Goal: Task Accomplishment & Management: Manage account settings

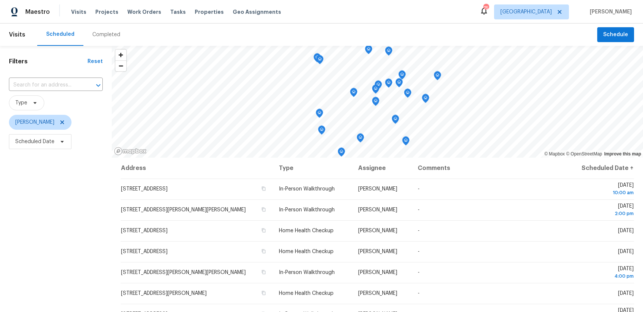
scroll to position [76, 0]
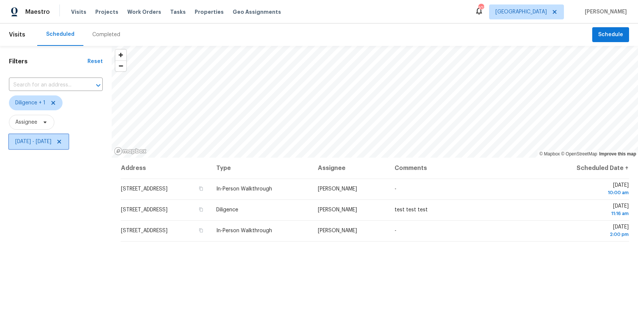
click at [51, 144] on span "Mon, Aug 25 - Mon, Aug 25" at bounding box center [33, 141] width 36 height 7
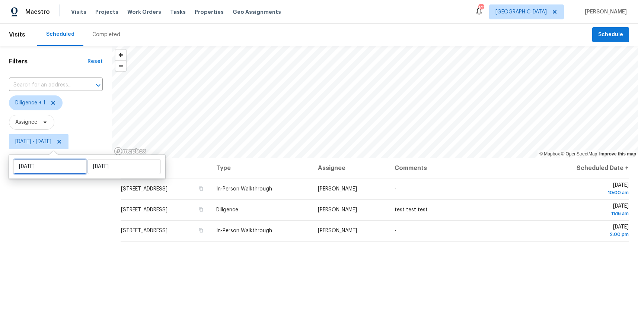
drag, startPoint x: 54, startPoint y: 171, endPoint x: 61, endPoint y: 172, distance: 7.1
click at [54, 171] on input "Mon, Aug 25" at bounding box center [49, 166] width 73 height 15
select select "7"
select select "2025"
select select "8"
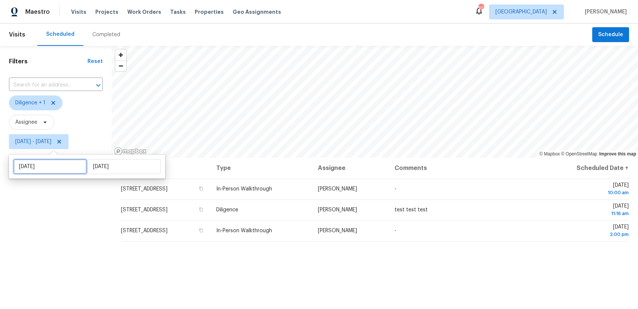
select select "2025"
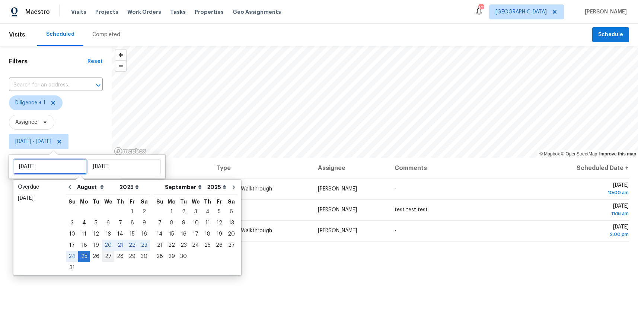
type input "Wed, Aug 27"
type input "Tue, Aug 26"
click at [93, 256] on div "26" at bounding box center [96, 256] width 12 height 10
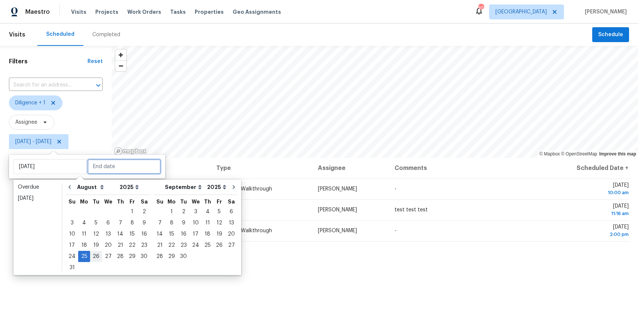
type input "Tue, Aug 26"
type input "[DATE]"
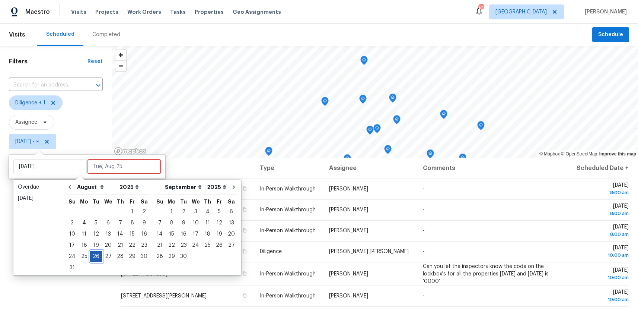
click at [93, 256] on div "26" at bounding box center [96, 256] width 12 height 10
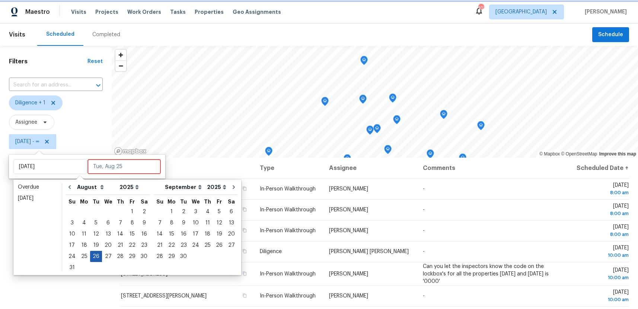
type input "[DATE]"
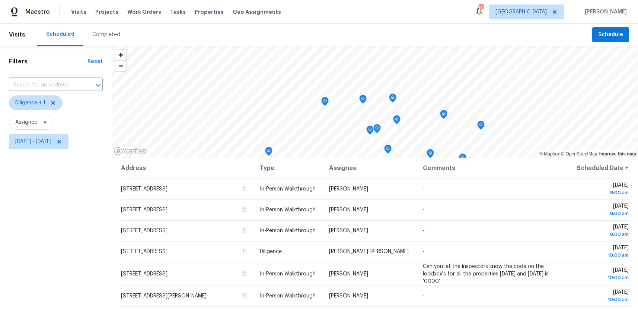
click at [61, 252] on div "Filters Reset ​ Diligence + 1 Assignee Tue, Aug 26 - Tue, Aug 26" at bounding box center [56, 225] width 112 height 359
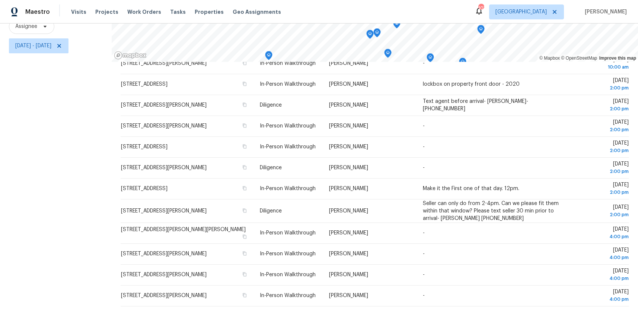
scroll to position [140, 0]
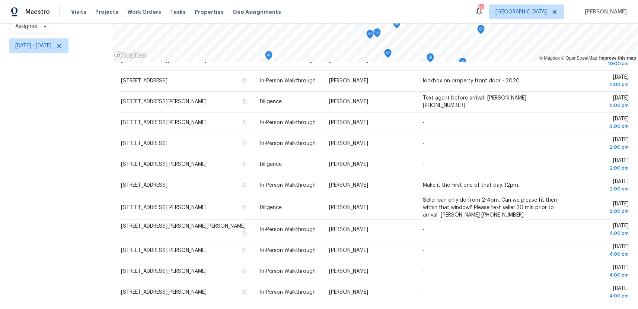
drag, startPoint x: 107, startPoint y: 177, endPoint x: 554, endPoint y: 305, distance: 465.1
click at [554, 305] on div "Filters Reset ​ Diligence + 1 Assignee Tue, Aug 26 - Tue, Aug 26 © Mapbox © Ope…" at bounding box center [319, 129] width 638 height 359
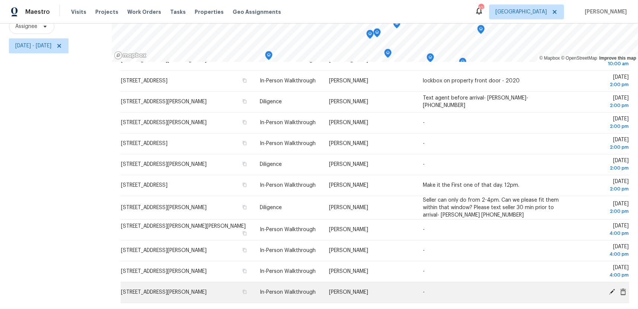
copy div "© Mapbox © OpenStreetMap Improve this map"
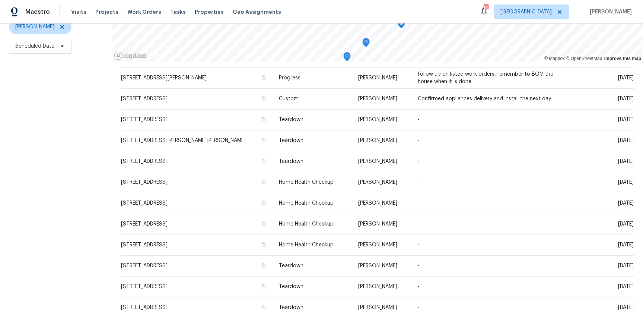
scroll to position [268, 0]
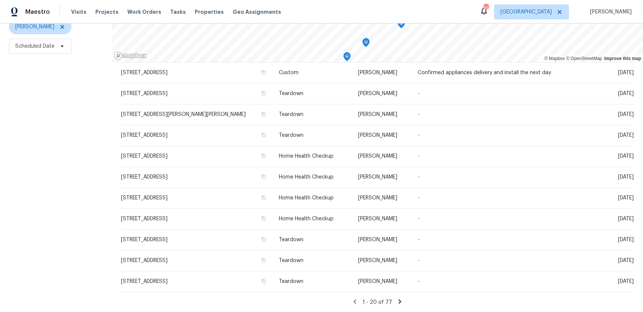
click at [399, 301] on icon at bounding box center [400, 301] width 3 height 4
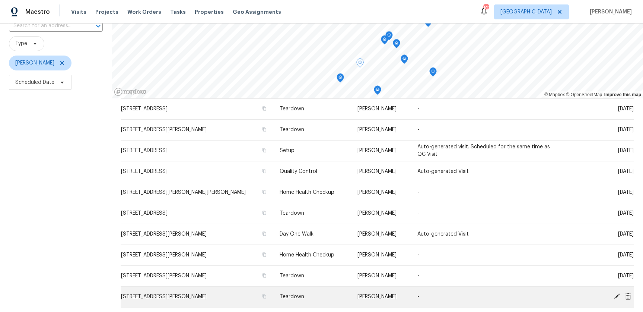
scroll to position [95, 0]
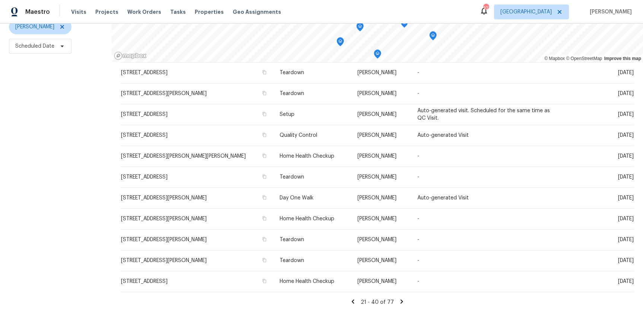
click at [356, 299] on icon at bounding box center [353, 301] width 7 height 7
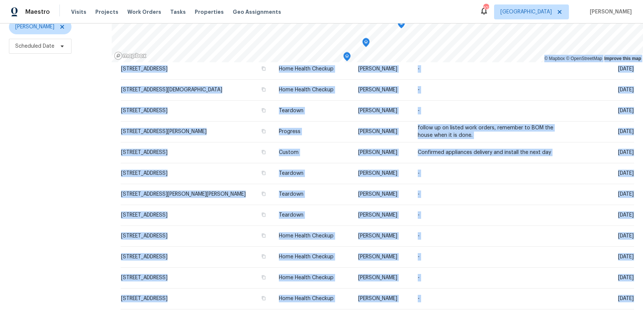
scroll to position [268, 0]
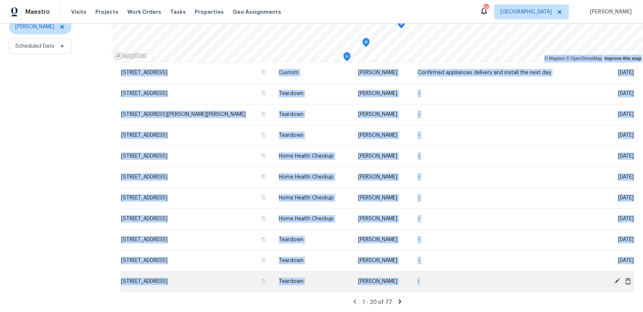
drag, startPoint x: 96, startPoint y: 88, endPoint x: 597, endPoint y: 290, distance: 539.8
click at [598, 293] on div "Filters Reset ​ Type Juan Lozano Scheduled Date © Mapbox © OpenStreetMap Improv…" at bounding box center [321, 130] width 643 height 361
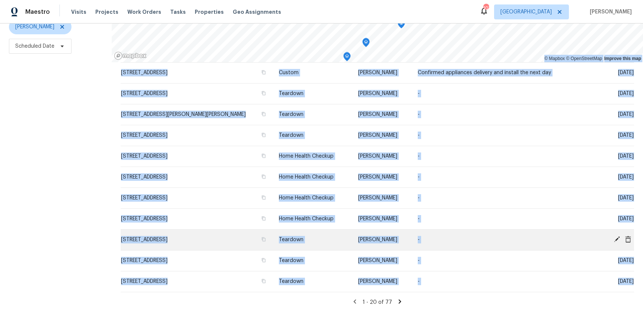
copy div "© Mapbox © OpenStreetMap Improve this map Address Type Assignee Comments Schedu…"
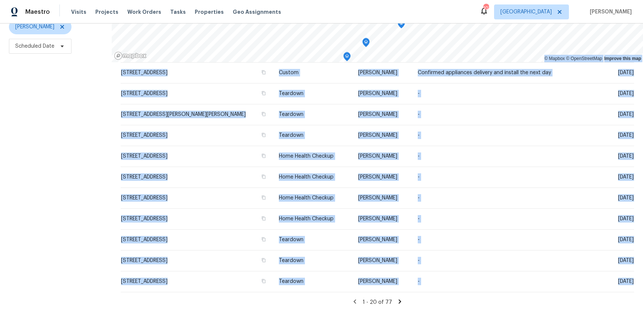
click at [399, 302] on icon at bounding box center [400, 301] width 7 height 7
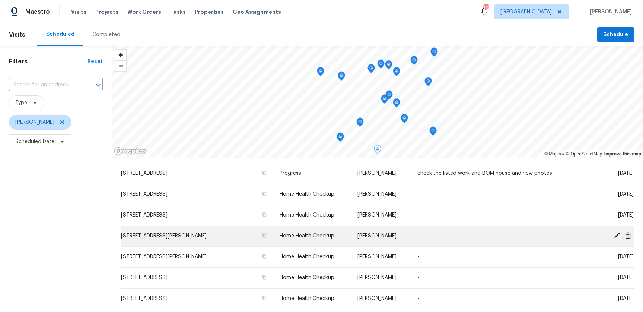
scroll to position [0, 0]
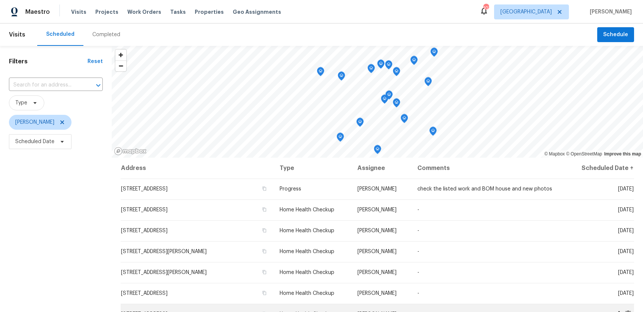
drag, startPoint x: 111, startPoint y: 174, endPoint x: 203, endPoint y: 311, distance: 164.6
click at [204, 311] on html "Maestro Visits Projects Work Orders Tasks Properties Geo Assignments 107 Atlant…" at bounding box center [321, 156] width 643 height 312
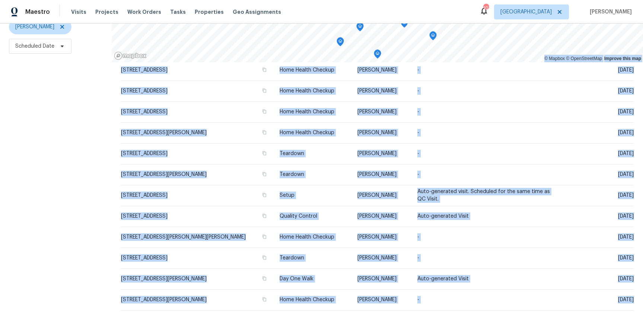
scroll to position [209, 0]
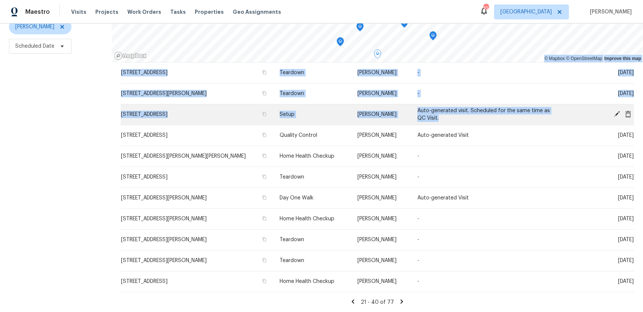
drag, startPoint x: 111, startPoint y: 182, endPoint x: 561, endPoint y: 122, distance: 454.2
click at [561, 122] on div "Filters Reset ​ Type Juan Lozano Scheduled Date © Mapbox © OpenStreetMap Improv…" at bounding box center [321, 130] width 643 height 361
copy div "© Mapbox © OpenStreetMap Improve this map Address Type Assignee Comments Schedu…"
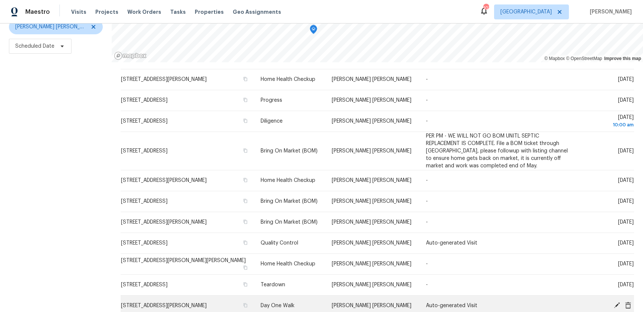
scroll to position [118, 0]
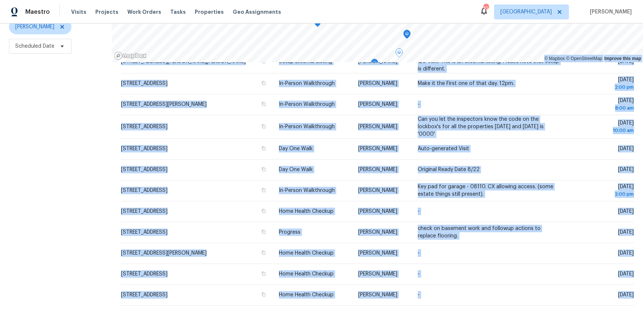
scroll to position [241, 0]
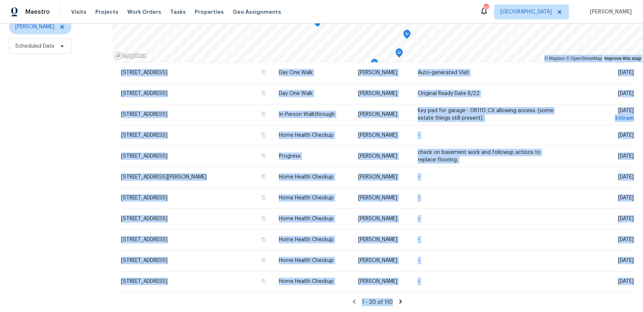
drag, startPoint x: 102, startPoint y: 175, endPoint x: 200, endPoint y: 339, distance: 190.4
click at [200, 311] on html "Maestro Visits Projects Work Orders Tasks Properties Geo Assignments 107 Atlant…" at bounding box center [321, 156] width 643 height 312
copy div "© Mapbox © OpenStreetMap Improve this map Address Type Assignee Comments Schedu…"
click at [400, 301] on icon at bounding box center [401, 301] width 3 height 4
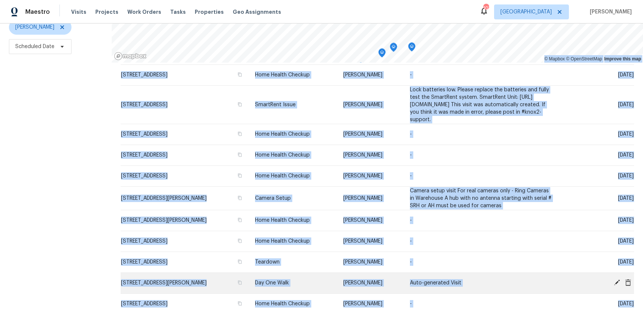
scroll to position [95, 0]
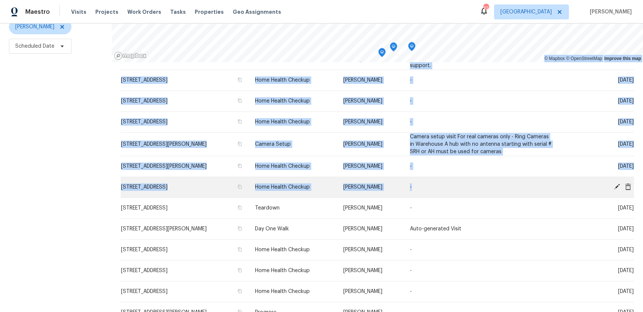
drag, startPoint x: 100, startPoint y: 177, endPoint x: 628, endPoint y: 182, distance: 528.4
click at [628, 182] on div "Filters Reset ​ Type Tyler Payne Scheduled Date © Mapbox © OpenStreetMap Improv…" at bounding box center [321, 130] width 643 height 361
copy div "© Mapbox © OpenStreetMap Improve this map Address Type Assignee Comments Schedu…"
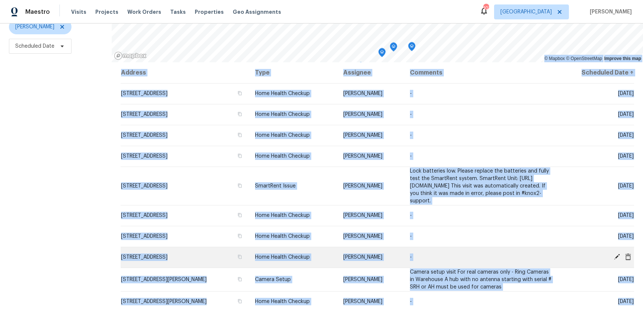
scroll to position [229, 0]
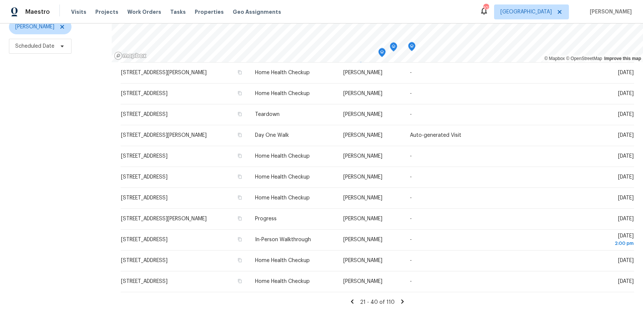
click at [355, 300] on icon at bounding box center [352, 301] width 7 height 7
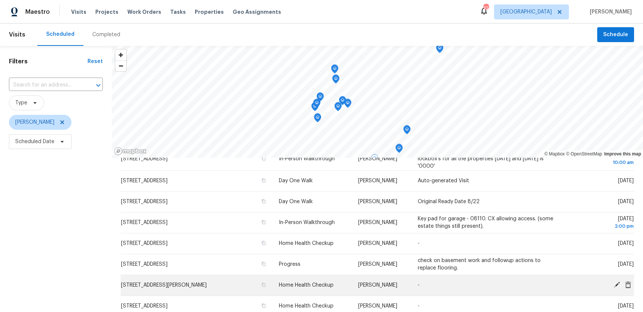
scroll to position [0, 0]
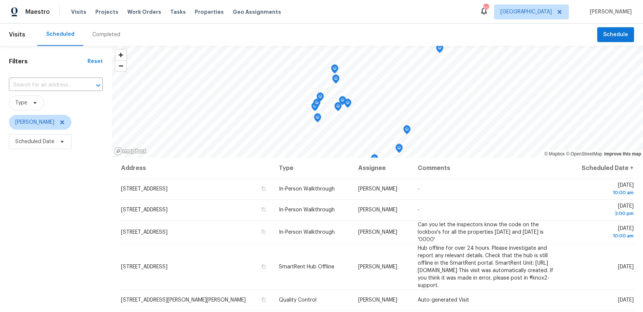
click at [50, 223] on div "Filters Reset ​ Type Tyler Payne Scheduled Date" at bounding box center [56, 226] width 112 height 361
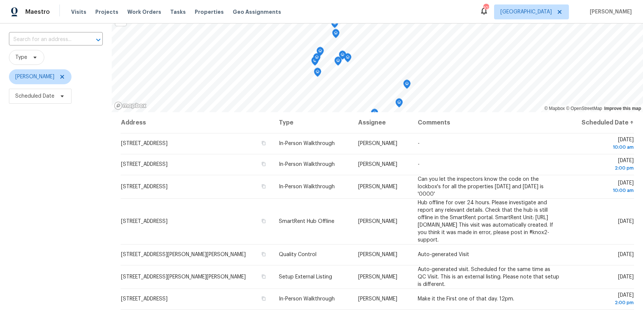
scroll to position [47, 0]
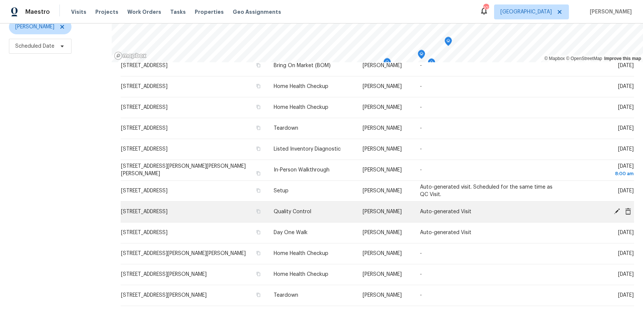
scroll to position [179, 0]
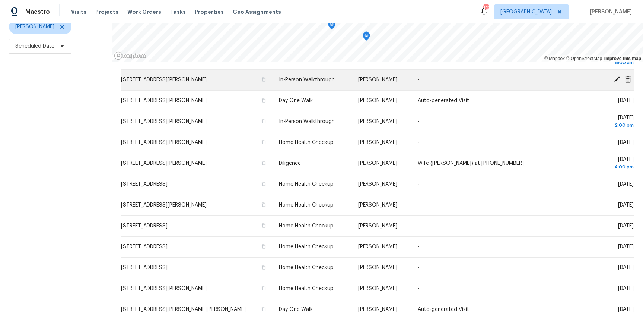
scroll to position [181, 0]
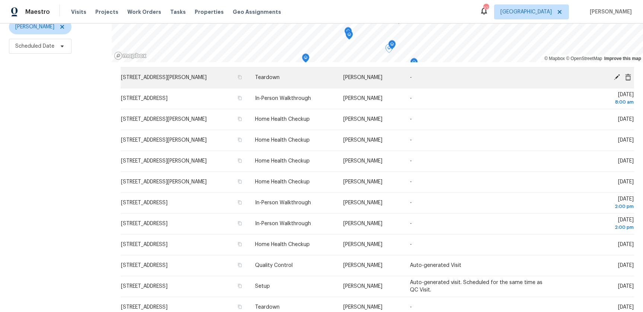
scroll to position [166, 0]
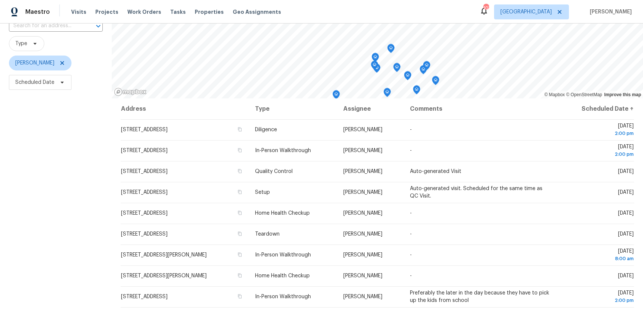
scroll to position [79, 0]
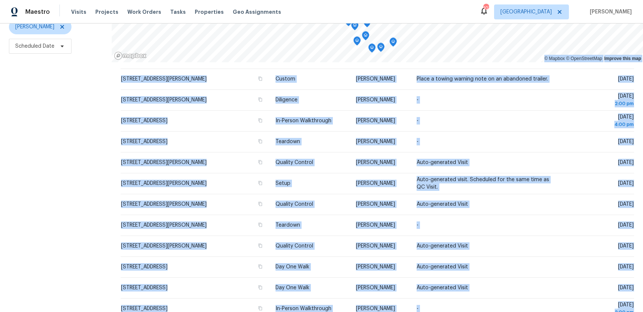
scroll to position [527, 0]
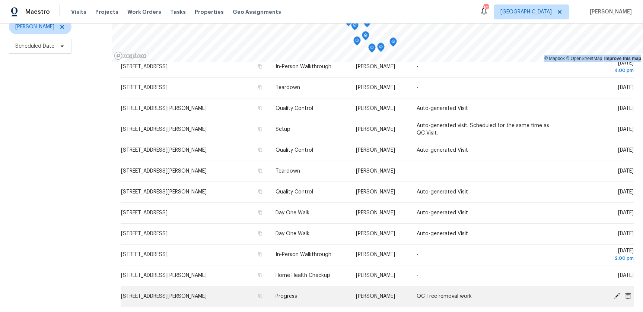
drag, startPoint x: 89, startPoint y: 89, endPoint x: 611, endPoint y: 285, distance: 557.1
click at [611, 285] on div "Filters Reset ​ Type [PERSON_NAME] Scheduled Date © Mapbox © OpenStreetMap Impr…" at bounding box center [321, 130] width 643 height 361
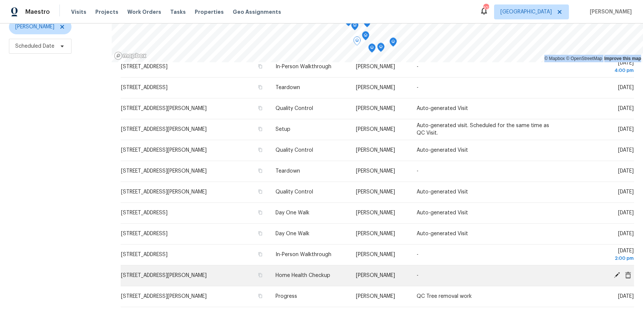
copy div "© Mapbox © OpenStreetMap Improve this map"
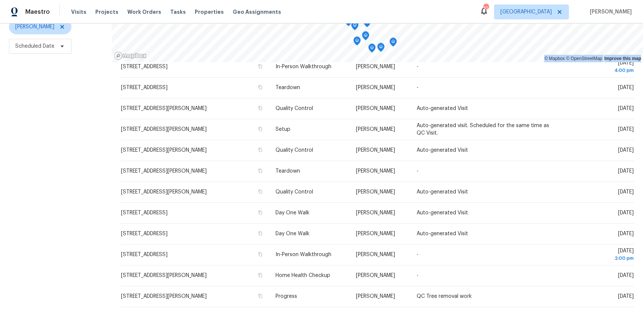
click at [400, 311] on icon at bounding box center [401, 316] width 3 height 4
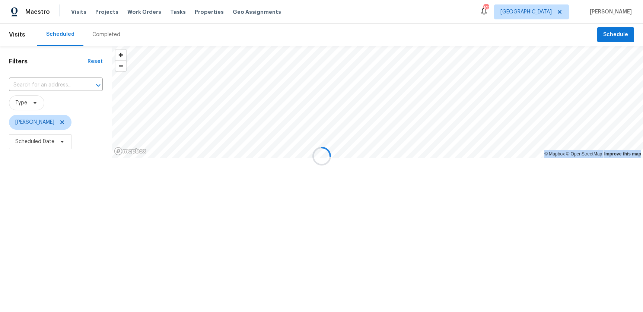
click at [400, 300] on div at bounding box center [321, 156] width 643 height 312
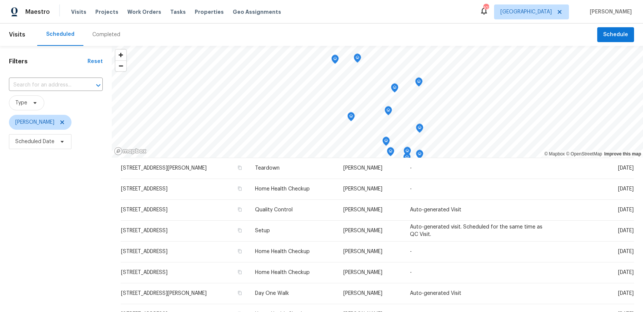
scroll to position [0, 0]
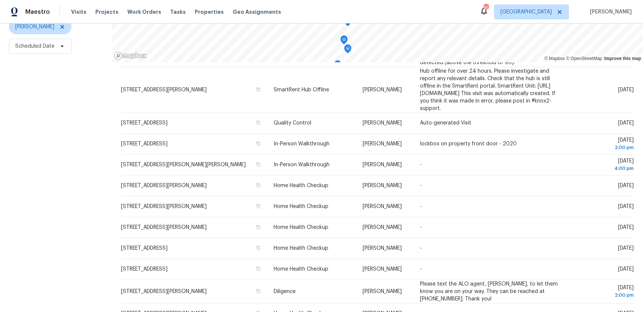
scroll to position [283, 0]
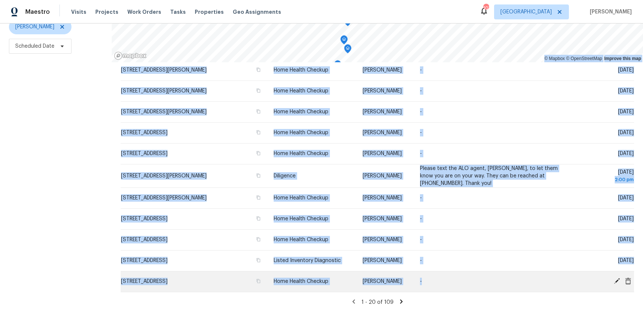
drag, startPoint x: 101, startPoint y: 89, endPoint x: 518, endPoint y: 279, distance: 458.1
click at [518, 279] on div "Filters Reset ​ Type Ryan Fogarty Scheduled Date © Mapbox © OpenStreetMap Impro…" at bounding box center [321, 130] width 643 height 361
copy div "© Mapbox © OpenStreetMap Improve this map Address Type Assignee Comments Schedu…"
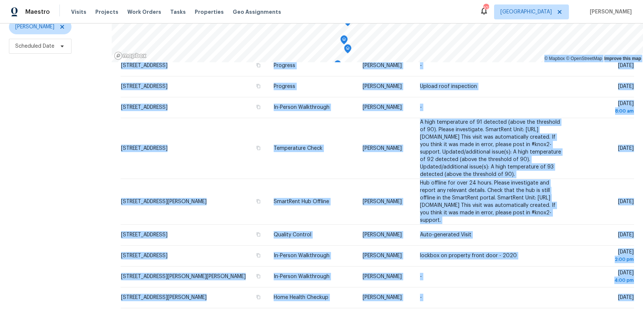
scroll to position [0, 0]
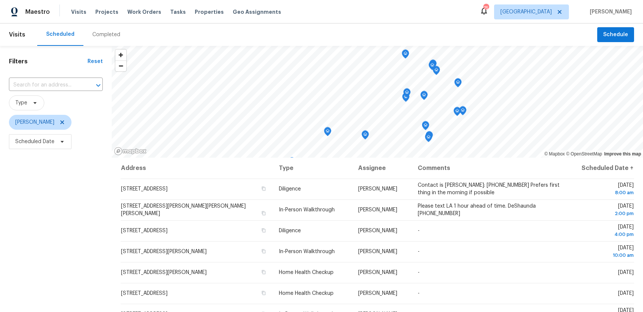
scroll to position [43, 0]
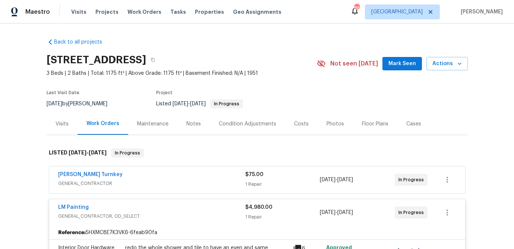
scroll to position [92, 0]
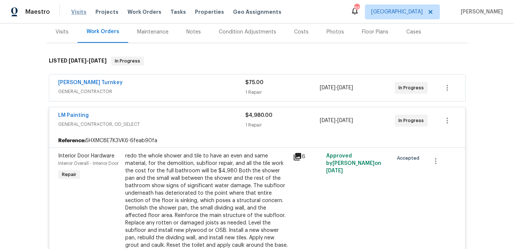
click at [77, 9] on span "Visits" at bounding box center [78, 11] width 15 height 7
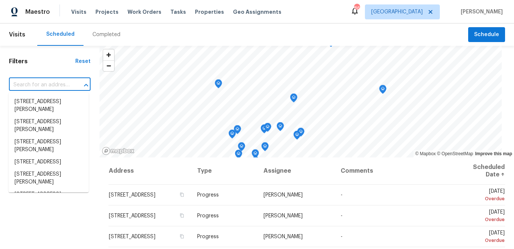
click at [47, 86] on input "text" at bounding box center [39, 85] width 61 height 12
paste input "[STREET_ADDRESS][PERSON_NAME]"
type input "[STREET_ADDRESS][PERSON_NAME]"
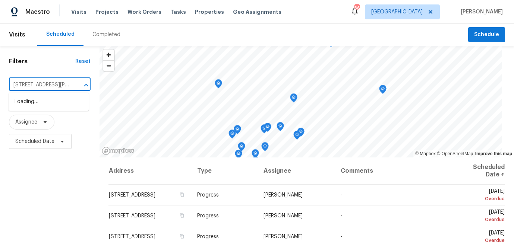
scroll to position [0, 59]
click at [46, 104] on li "[STREET_ADDRESS][PERSON_NAME]" at bounding box center [49, 106] width 80 height 20
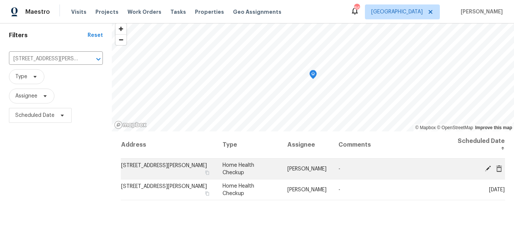
scroll to position [26, 0]
click at [485, 168] on icon at bounding box center [487, 168] width 7 height 7
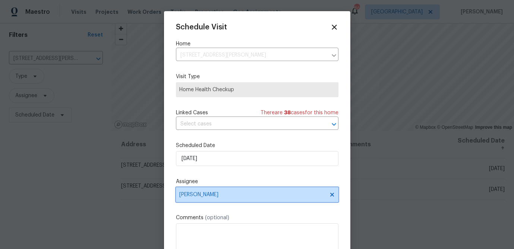
click at [243, 193] on span "[PERSON_NAME]" at bounding box center [252, 195] width 146 height 6
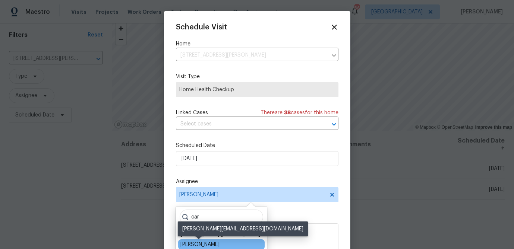
type input "car"
click at [192, 245] on div "[PERSON_NAME]" at bounding box center [199, 244] width 39 height 7
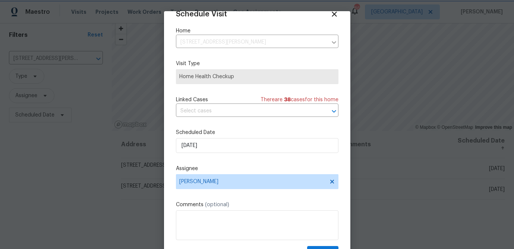
scroll to position [34, 0]
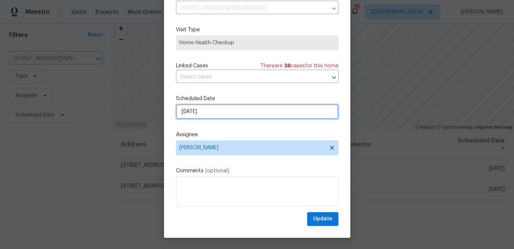
click at [203, 112] on input "[DATE]" at bounding box center [257, 111] width 162 height 15
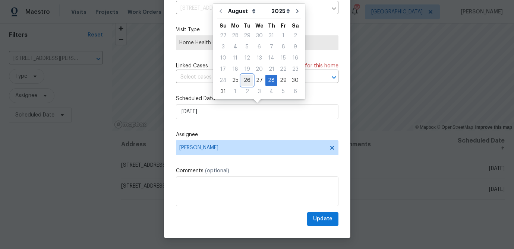
drag, startPoint x: 244, startPoint y: 79, endPoint x: 271, endPoint y: 125, distance: 53.7
click at [244, 79] on div "26" at bounding box center [247, 80] width 12 height 10
type input "[DATE]"
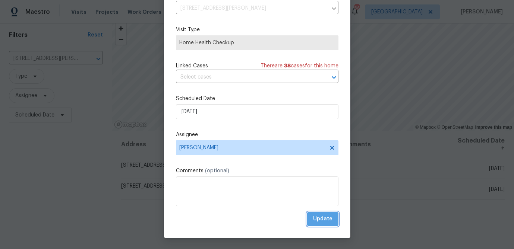
click at [320, 221] on span "Update" at bounding box center [322, 218] width 19 height 9
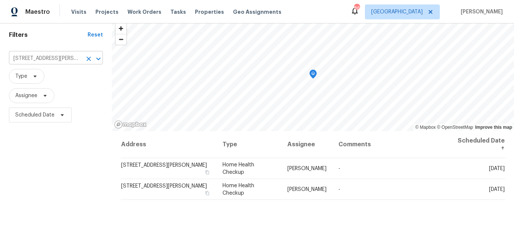
click at [66, 58] on input "[STREET_ADDRESS][PERSON_NAME]" at bounding box center [45, 59] width 73 height 12
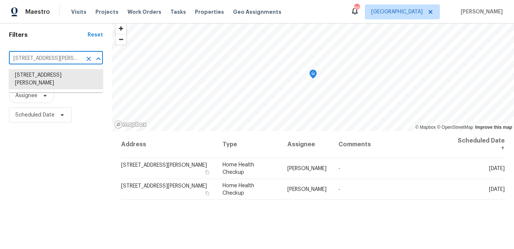
click at [66, 58] on input "[STREET_ADDRESS][PERSON_NAME]" at bounding box center [45, 59] width 73 height 12
paste input "4 Vicksburg Pl, Atlanta"
type input "[STREET_ADDRESS]"
click at [58, 79] on li "[STREET_ADDRESS]" at bounding box center [56, 75] width 94 height 12
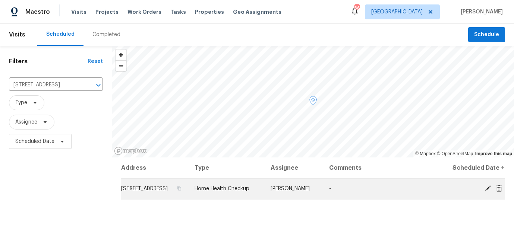
click at [487, 188] on icon at bounding box center [487, 188] width 6 height 6
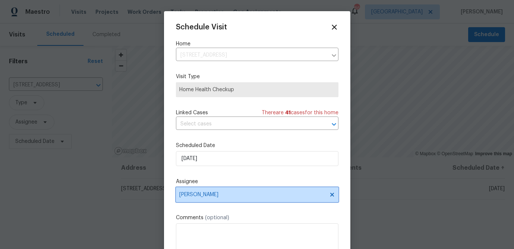
click at [234, 201] on span "[PERSON_NAME]" at bounding box center [257, 194] width 162 height 15
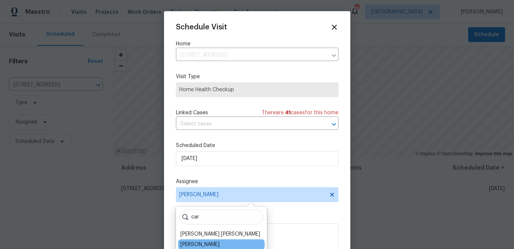
type input "car"
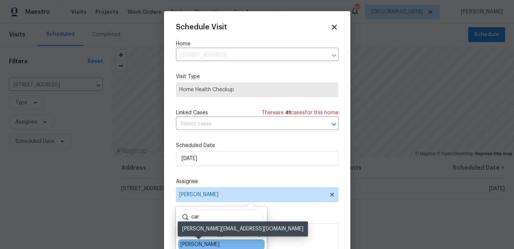
click at [205, 244] on div "[PERSON_NAME]" at bounding box center [199, 244] width 39 height 7
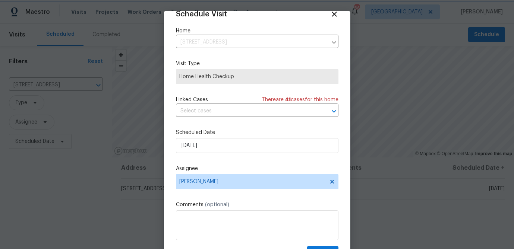
scroll to position [34, 0]
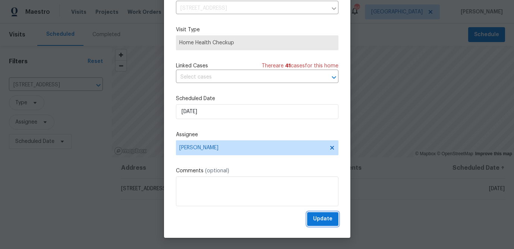
click at [317, 219] on span "Update" at bounding box center [322, 218] width 19 height 9
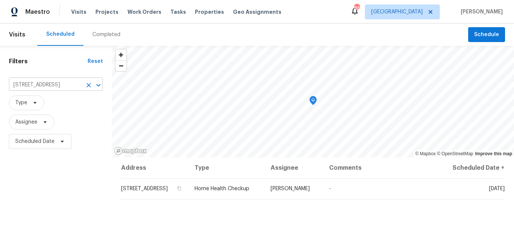
click at [59, 85] on input "[STREET_ADDRESS]" at bounding box center [45, 85] width 73 height 12
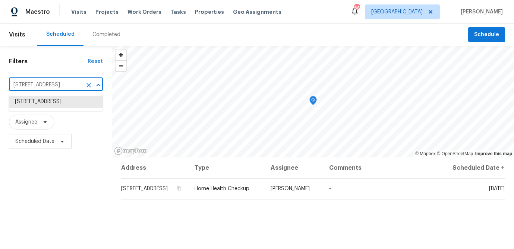
click at [59, 85] on input "[STREET_ADDRESS]" at bounding box center [45, 85] width 73 height 12
paste input "[STREET_ADDRESS]"
type input "[STREET_ADDRESS]"
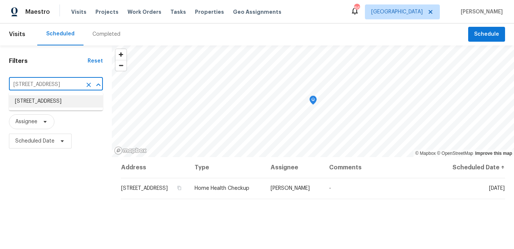
click at [46, 107] on li "[STREET_ADDRESS]" at bounding box center [56, 101] width 94 height 12
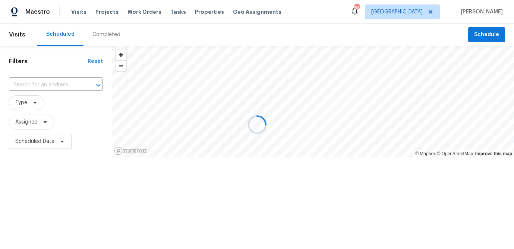
type input "[STREET_ADDRESS]"
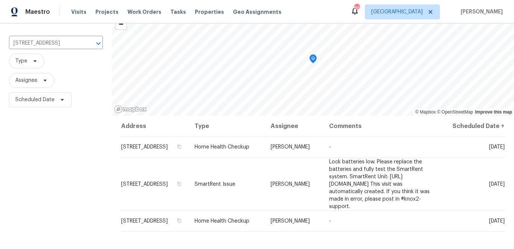
scroll to position [42, 0]
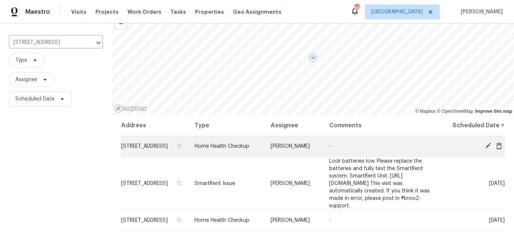
click at [486, 149] on icon at bounding box center [487, 146] width 6 height 6
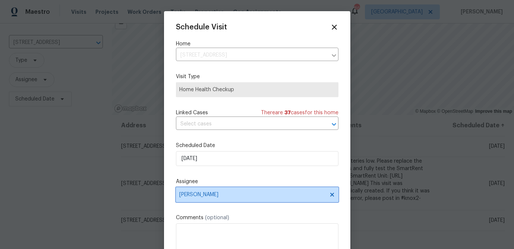
click at [197, 194] on span "[PERSON_NAME]" at bounding box center [252, 195] width 146 height 6
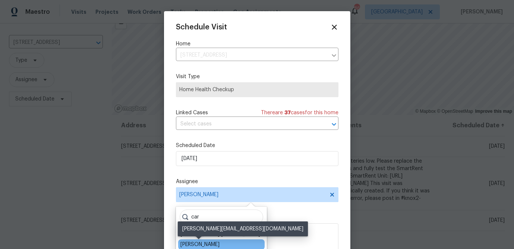
type input "car"
click at [200, 242] on div "[PERSON_NAME]" at bounding box center [199, 244] width 39 height 7
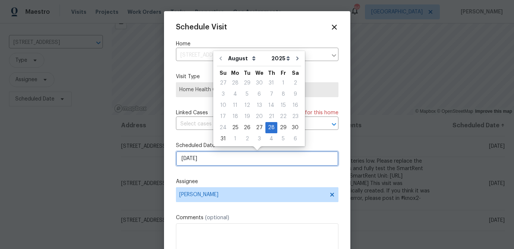
click at [202, 163] on input "[DATE]" at bounding box center [257, 158] width 162 height 15
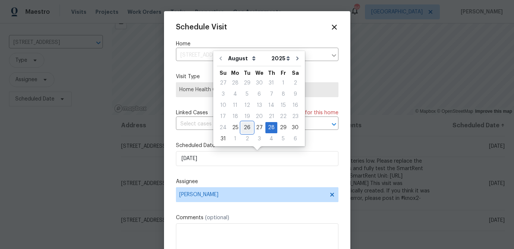
drag, startPoint x: 242, startPoint y: 130, endPoint x: 242, endPoint y: 153, distance: 22.7
click at [242, 130] on div "26" at bounding box center [247, 128] width 12 height 10
type input "[DATE]"
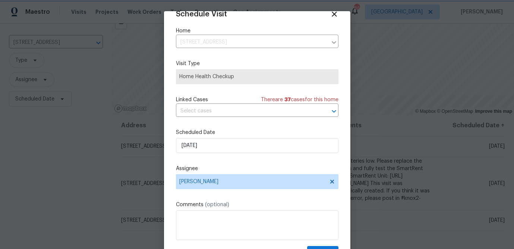
scroll to position [34, 0]
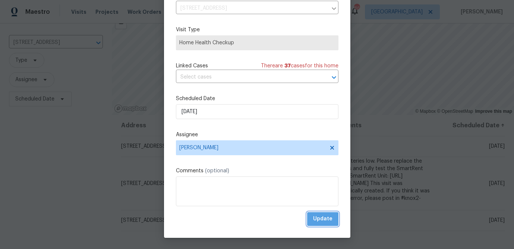
click at [321, 222] on span "Update" at bounding box center [322, 218] width 19 height 9
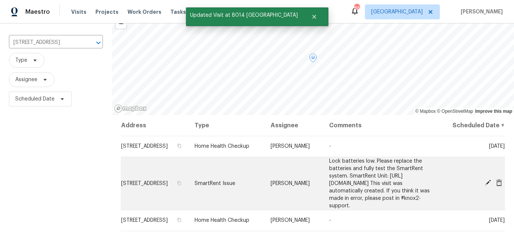
click at [485, 186] on icon at bounding box center [487, 182] width 7 height 7
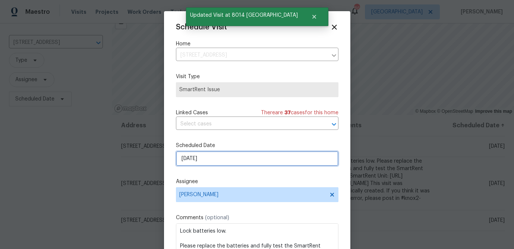
click at [210, 155] on input "8/29/2025" at bounding box center [257, 158] width 162 height 15
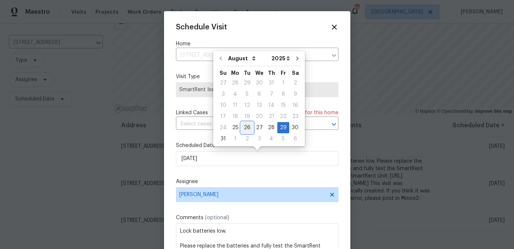
click at [244, 129] on div "26" at bounding box center [247, 128] width 12 height 10
type input "[DATE]"
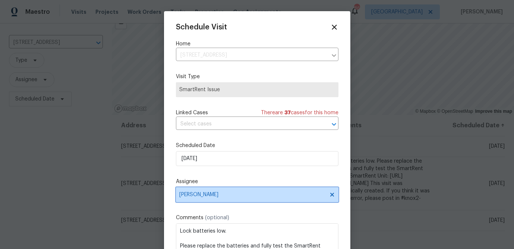
click at [226, 197] on span "[PERSON_NAME]" at bounding box center [252, 195] width 146 height 6
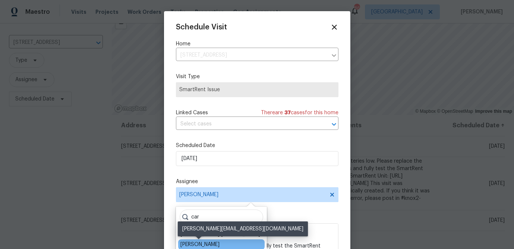
type input "car"
click at [199, 244] on div "[PERSON_NAME]" at bounding box center [199, 244] width 39 height 7
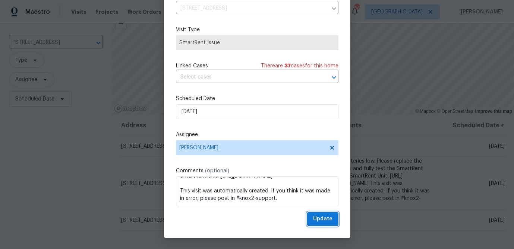
click at [316, 221] on span "Update" at bounding box center [322, 218] width 19 height 9
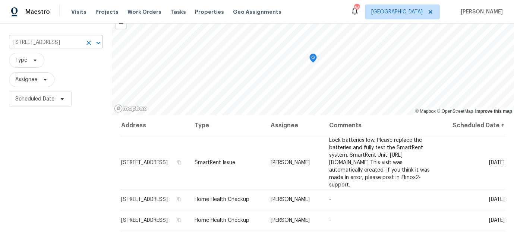
click at [63, 47] on input "[STREET_ADDRESS]" at bounding box center [45, 43] width 73 height 12
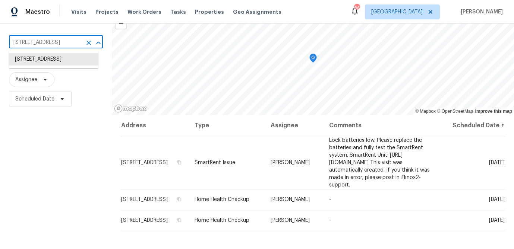
click at [63, 47] on input "[STREET_ADDRESS]" at bounding box center [45, 43] width 73 height 12
paste input "[STREET_ADDRESS]"
type input "[STREET_ADDRESS]"
click at [55, 63] on li "[STREET_ADDRESS]" at bounding box center [53, 59] width 89 height 12
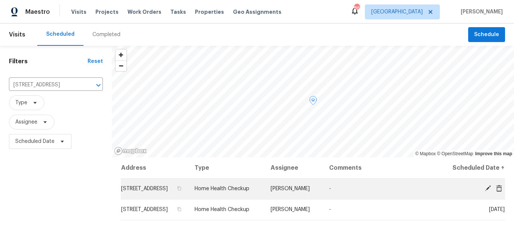
click at [483, 192] on span at bounding box center [487, 188] width 11 height 7
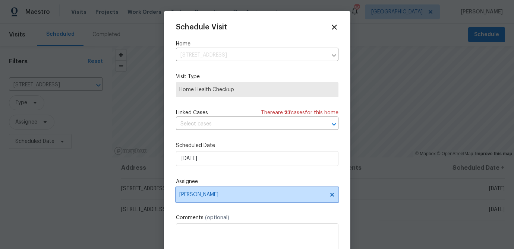
click at [230, 197] on span "[PERSON_NAME]" at bounding box center [252, 195] width 146 height 6
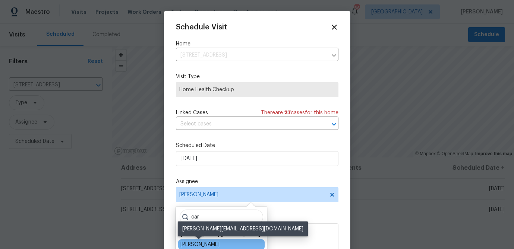
type input "car"
click at [202, 243] on div "[PERSON_NAME]" at bounding box center [199, 244] width 39 height 7
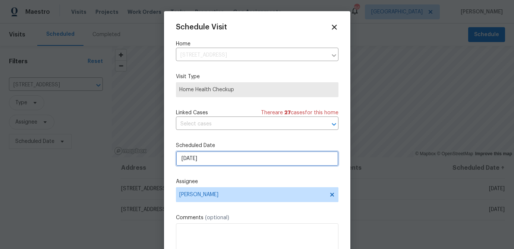
click at [208, 163] on input "[DATE]" at bounding box center [257, 158] width 162 height 15
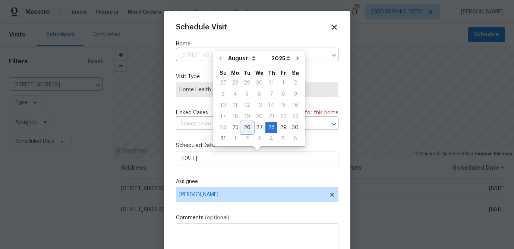
click at [246, 125] on div "26" at bounding box center [247, 128] width 12 height 10
type input "[DATE]"
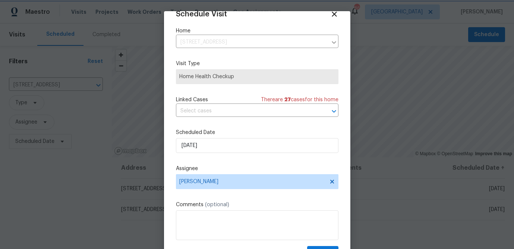
scroll to position [34, 0]
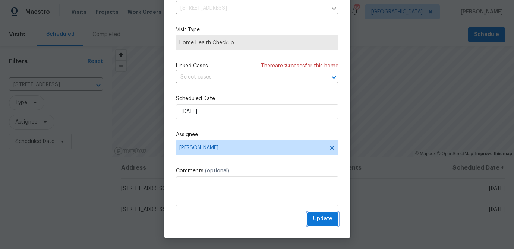
click at [330, 220] on span "Update" at bounding box center [322, 218] width 19 height 9
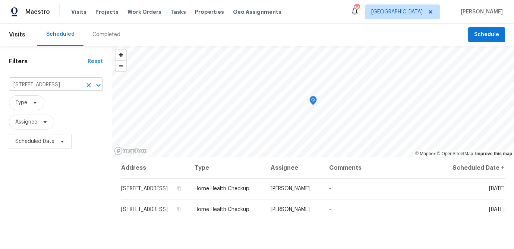
click at [57, 89] on input "[STREET_ADDRESS]" at bounding box center [45, 85] width 73 height 12
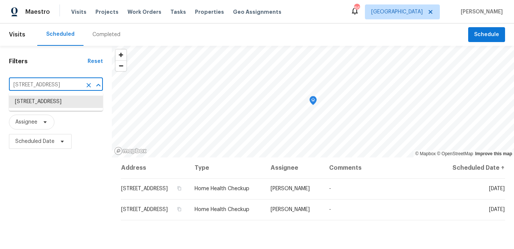
paste input "12981 Dartmore Cir, Alpharetta, GA 3000"
type input "[STREET_ADDRESS]"
click at [40, 105] on li "[STREET_ADDRESS]" at bounding box center [56, 102] width 94 height 12
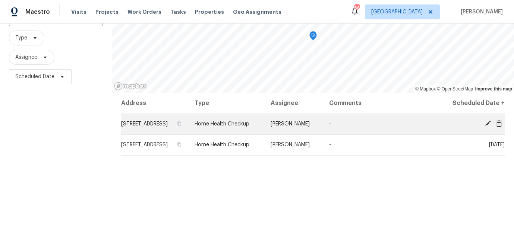
scroll to position [65, 0]
click at [486, 127] on icon at bounding box center [487, 123] width 7 height 7
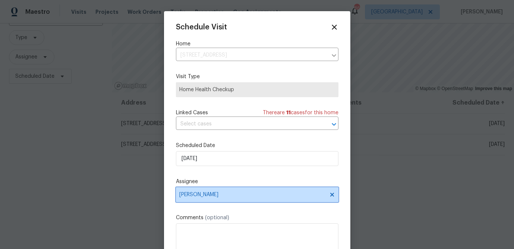
click at [231, 195] on span "[PERSON_NAME]" at bounding box center [252, 195] width 146 height 6
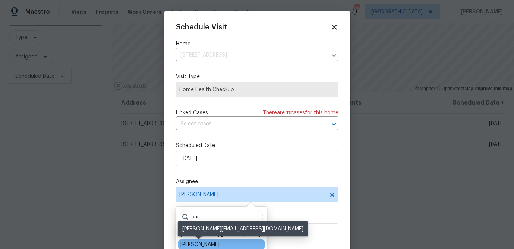
type input "car"
click at [207, 244] on div "[PERSON_NAME]" at bounding box center [199, 244] width 39 height 7
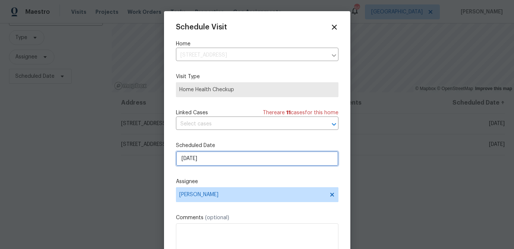
click at [202, 162] on input "[DATE]" at bounding box center [257, 158] width 162 height 15
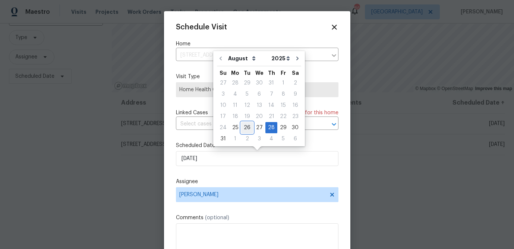
click at [243, 127] on div "26" at bounding box center [247, 128] width 12 height 10
type input "[DATE]"
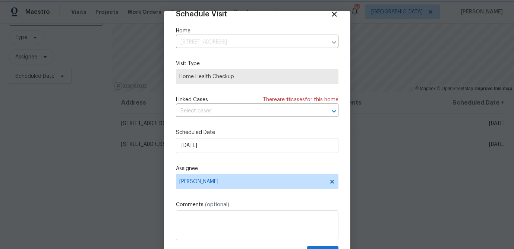
scroll to position [34, 0]
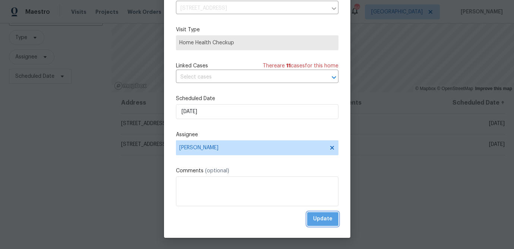
drag, startPoint x: 328, startPoint y: 220, endPoint x: 164, endPoint y: 207, distance: 164.1
click at [328, 220] on span "Update" at bounding box center [322, 218] width 19 height 9
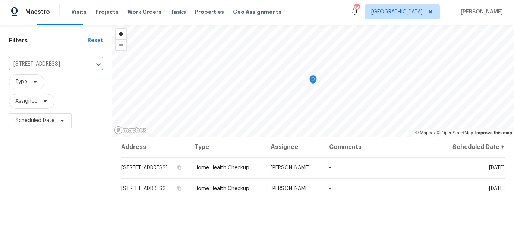
scroll to position [12, 0]
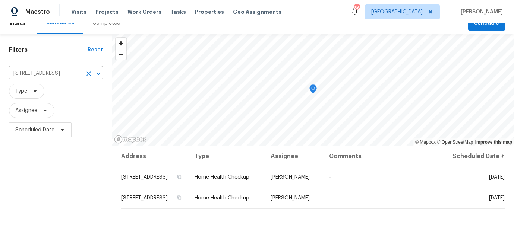
click at [33, 72] on input "[STREET_ADDRESS]" at bounding box center [45, 74] width 73 height 12
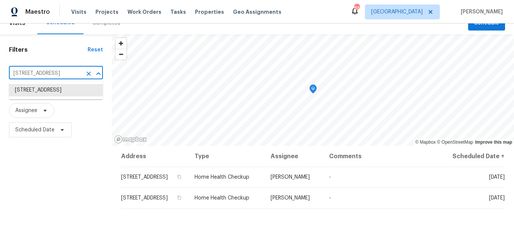
paste input "Home Health Checkup Tyler Payne - Thu, Aug 28"
click at [43, 76] on input "12981 Dartmore Cir, Alpharetta, GA 30005 Home Health Checkup Tyler Payne - Thu,…" at bounding box center [45, 74] width 73 height 12
click at [43, 75] on input "12981 Dartmore Cir, Alpharetta, GA 30005 Home Health Checkup Tyler Payne - Thu,…" at bounding box center [45, 74] width 73 height 12
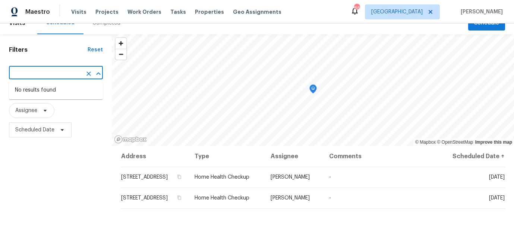
click at [43, 75] on input "12981 Dartmore Cir, Alpharetta, GA 30005 Home Health Checkup Tyler Payne - Thu,…" at bounding box center [45, 74] width 73 height 12
click at [32, 77] on input "[STREET_ADDRESS]" at bounding box center [45, 74] width 73 height 12
paste input "65 N River Dr Unit G, Atlanta, GA 30350"
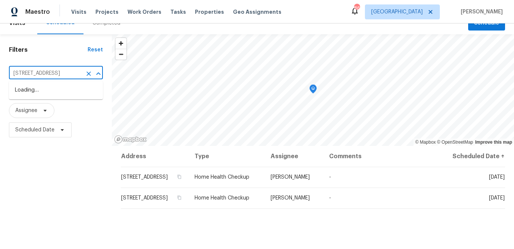
scroll to position [0, 30]
click at [23, 73] on input "[STREET_ADDRESS]" at bounding box center [45, 74] width 73 height 12
click at [178, 83] on div "Filters Reset 165 N River Dr Unit G, Atlanta, GA 30350 ​ Type Assignee Schedule…" at bounding box center [257, 189] width 514 height 311
type input "165 N River Dr"
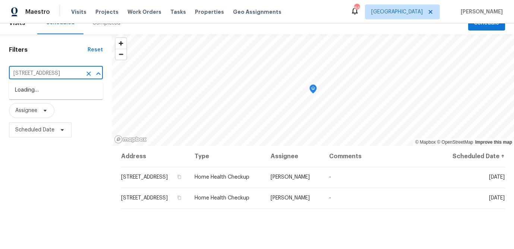
scroll to position [0, 0]
click at [59, 96] on li "[STREET_ADDRESS]" at bounding box center [56, 90] width 94 height 12
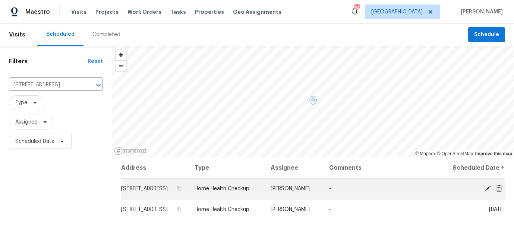
click at [482, 192] on span at bounding box center [487, 188] width 11 height 7
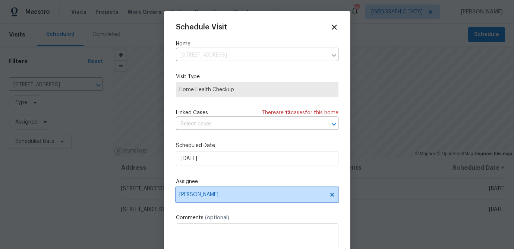
click at [220, 195] on span "[PERSON_NAME]" at bounding box center [252, 195] width 146 height 6
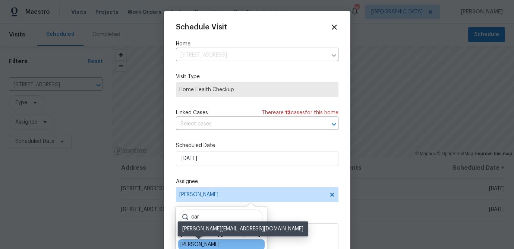
type input "car"
click at [203, 243] on div "[PERSON_NAME]" at bounding box center [199, 244] width 39 height 7
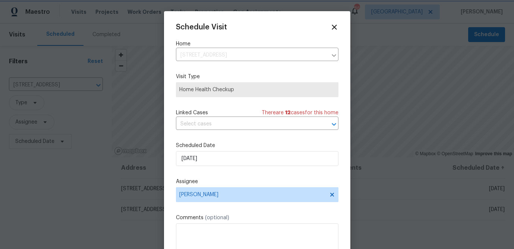
scroll to position [13, 0]
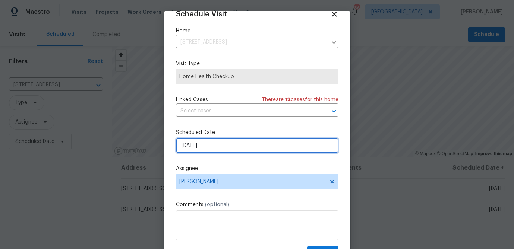
click at [204, 153] on input "[DATE]" at bounding box center [257, 145] width 162 height 15
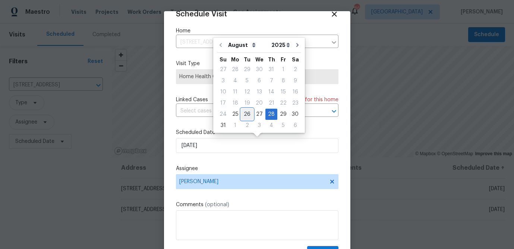
click at [243, 112] on div "26" at bounding box center [247, 114] width 12 height 10
type input "[DATE]"
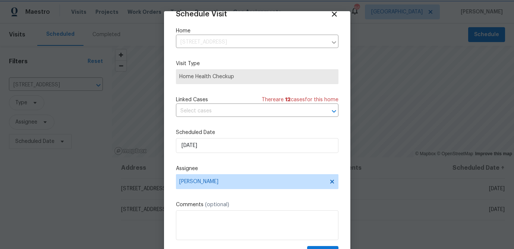
scroll to position [34, 0]
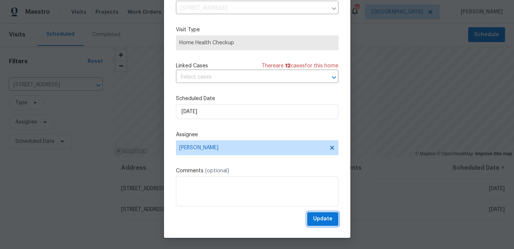
click at [335, 220] on button "Update" at bounding box center [322, 219] width 31 height 14
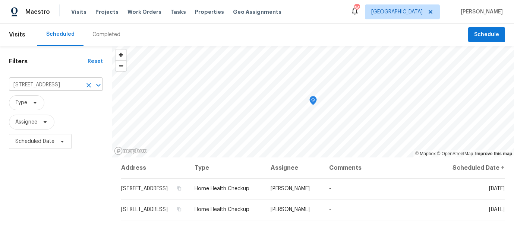
click at [45, 84] on input "[STREET_ADDRESS]" at bounding box center [45, 85] width 73 height 12
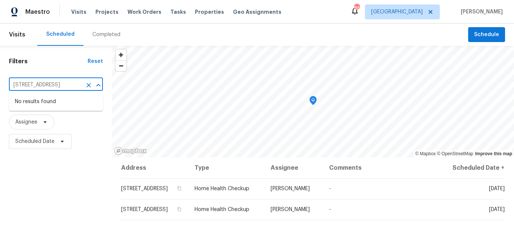
click at [45, 84] on input "[STREET_ADDRESS]" at bounding box center [45, 85] width 73 height 12
paste input "[STREET_ADDRESS]"
type input "[STREET_ADDRESS]"
click at [47, 98] on li "[STREET_ADDRESS]" at bounding box center [56, 102] width 94 height 12
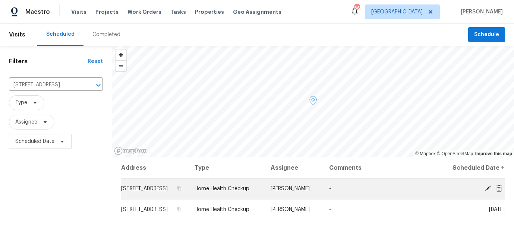
click at [486, 192] on icon at bounding box center [487, 188] width 7 height 7
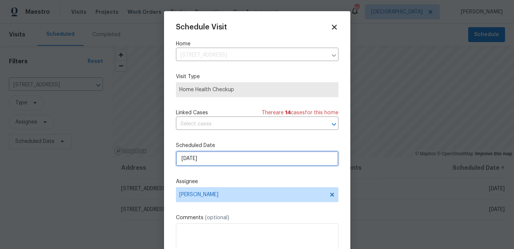
click at [204, 160] on input "[DATE]" at bounding box center [257, 158] width 162 height 15
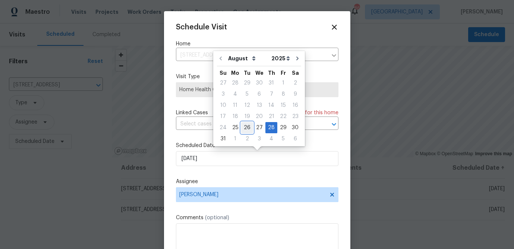
click at [244, 126] on div "26" at bounding box center [247, 128] width 12 height 10
type input "[DATE]"
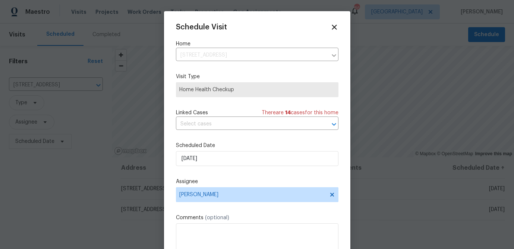
click at [222, 204] on div "Schedule Visit Home 324 Stoney Hollow Rd, Canton, GA 30114 ​ Visit Type Home He…" at bounding box center [257, 148] width 162 height 250
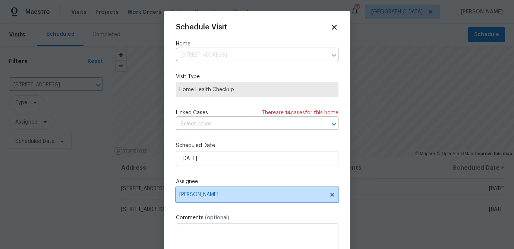
click at [225, 195] on span "[PERSON_NAME]" at bounding box center [252, 195] width 146 height 6
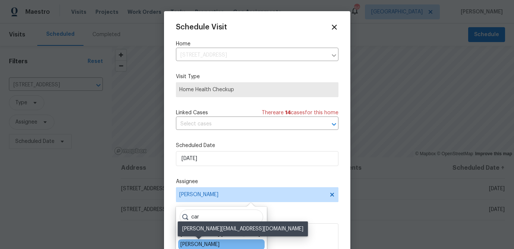
type input "car"
click at [203, 243] on div "[PERSON_NAME]" at bounding box center [199, 244] width 39 height 7
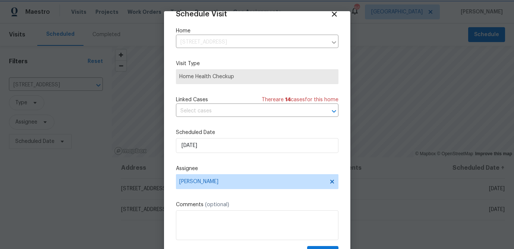
scroll to position [34, 0]
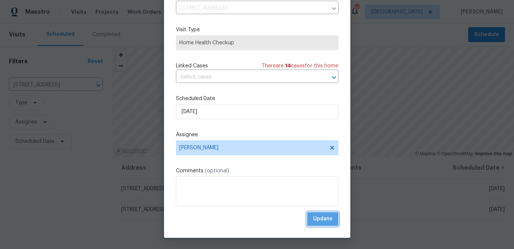
click at [322, 218] on span "Update" at bounding box center [322, 218] width 19 height 9
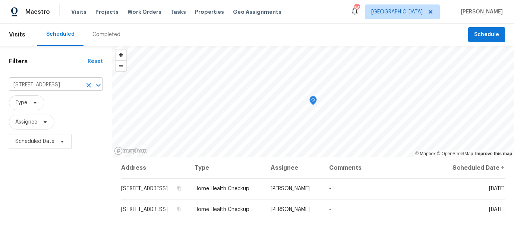
click at [74, 86] on input "[STREET_ADDRESS]" at bounding box center [45, 85] width 73 height 12
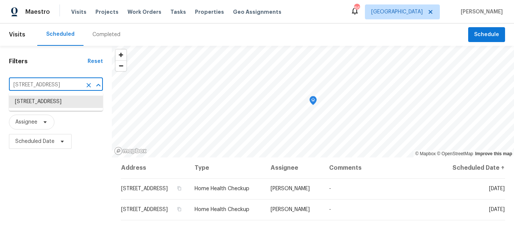
paste input "8014 Bells Ferry"
type input "[STREET_ADDRESS]"
click at [73, 104] on li "[STREET_ADDRESS]" at bounding box center [56, 102] width 94 height 12
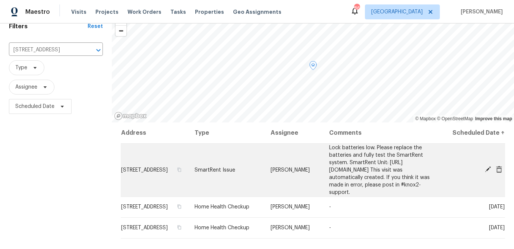
scroll to position [37, 0]
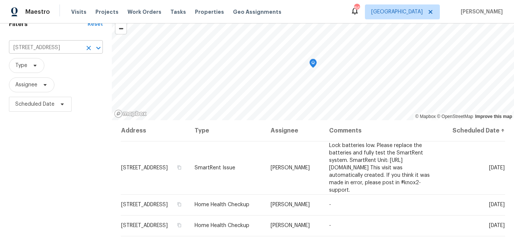
click at [63, 49] on input "[STREET_ADDRESS]" at bounding box center [45, 48] width 73 height 12
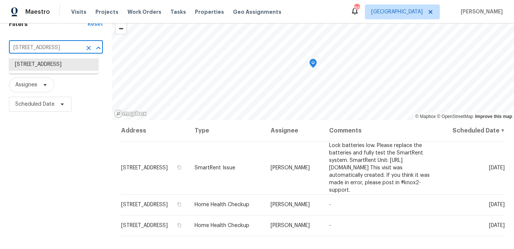
paste input "32 Overlook Trl, Canton, GA 30115"
type input "[STREET_ADDRESS]"
click at [50, 71] on li "[STREET_ADDRESS]" at bounding box center [53, 64] width 89 height 12
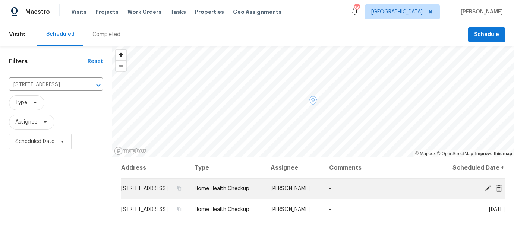
click at [486, 185] on icon at bounding box center [487, 188] width 7 height 7
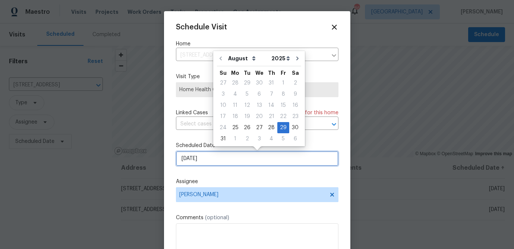
click at [211, 163] on input "8/29/2025" at bounding box center [257, 158] width 162 height 15
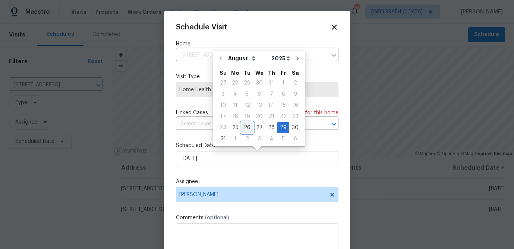
click at [245, 130] on div "26" at bounding box center [247, 128] width 12 height 10
type input "[DATE]"
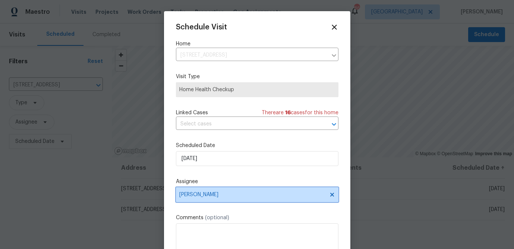
click at [221, 195] on span "[PERSON_NAME]" at bounding box center [252, 195] width 146 height 6
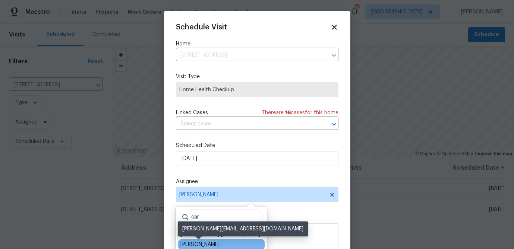
type input "car"
click at [206, 244] on div "[PERSON_NAME]" at bounding box center [199, 244] width 39 height 7
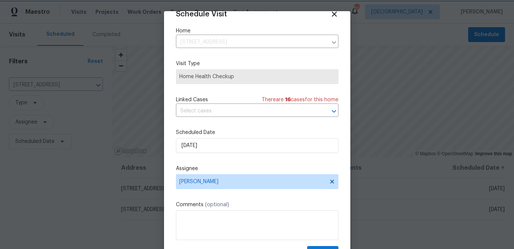
scroll to position [34, 0]
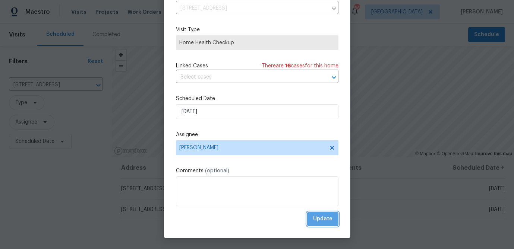
drag, startPoint x: 324, startPoint y: 220, endPoint x: 280, endPoint y: 213, distance: 44.9
click at [324, 220] on span "Update" at bounding box center [322, 218] width 19 height 9
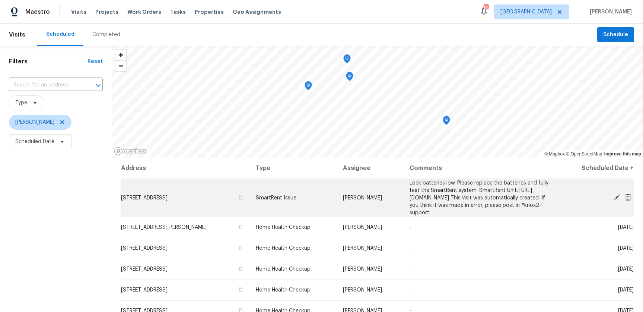
scroll to position [0, 0]
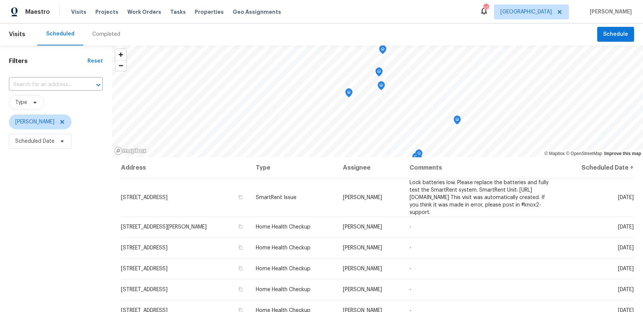
click at [456, 119] on icon "Map marker" at bounding box center [457, 119] width 4 height 2
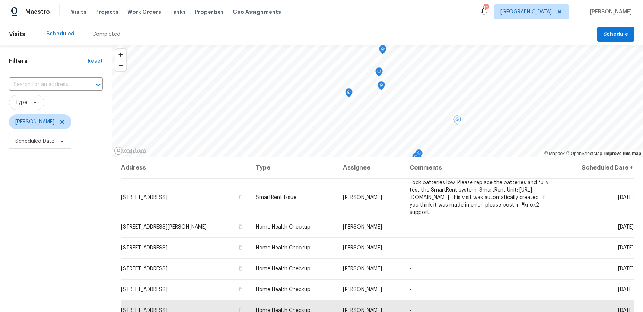
click at [456, 118] on icon "Map marker" at bounding box center [457, 120] width 7 height 9
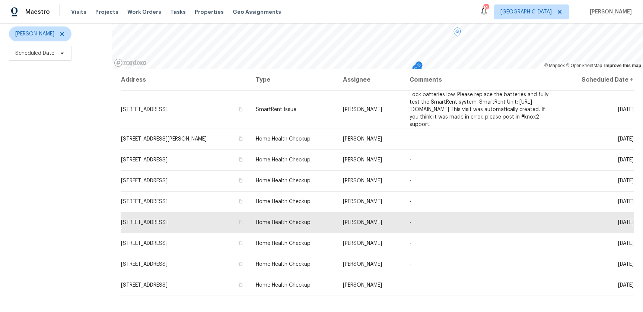
scroll to position [90, 0]
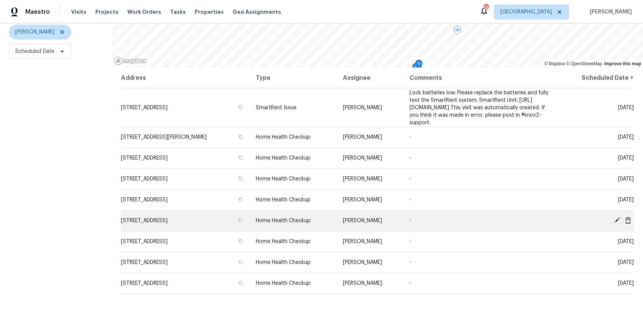
click at [615, 219] on icon at bounding box center [617, 220] width 7 height 7
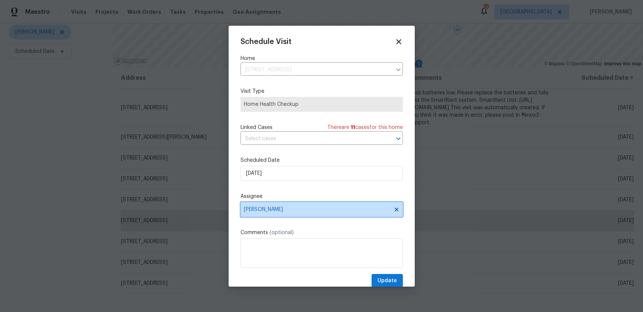
click at [294, 210] on span "[PERSON_NAME]" at bounding box center [317, 209] width 146 height 6
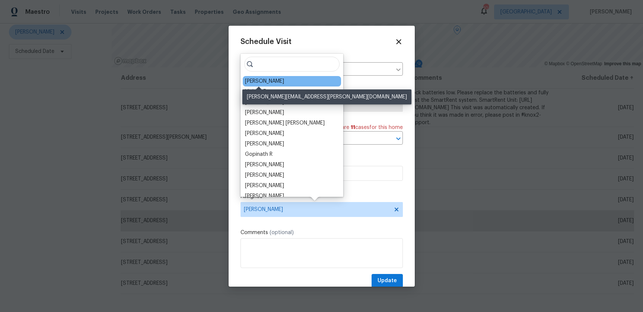
click at [253, 81] on div "[PERSON_NAME]" at bounding box center [264, 80] width 39 height 7
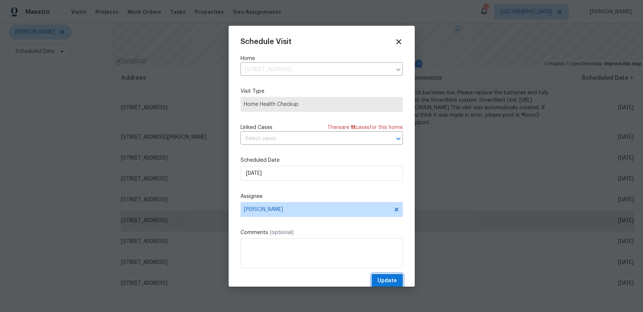
click at [393, 278] on span "Update" at bounding box center [387, 280] width 19 height 9
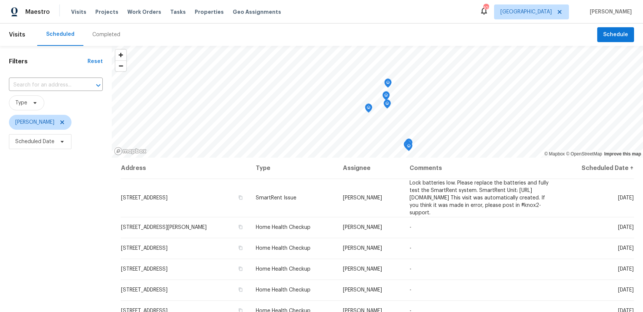
scroll to position [95, 0]
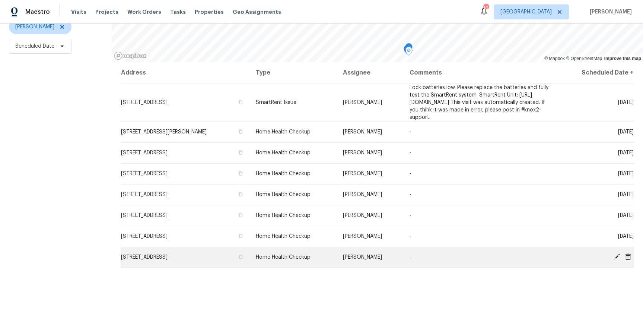
click at [616, 254] on icon at bounding box center [617, 256] width 7 height 7
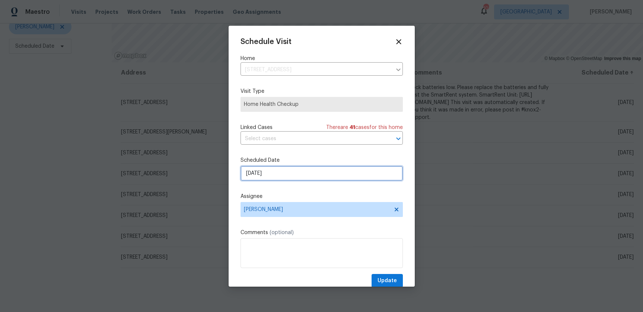
click at [247, 171] on input "[DATE]" at bounding box center [322, 173] width 162 height 15
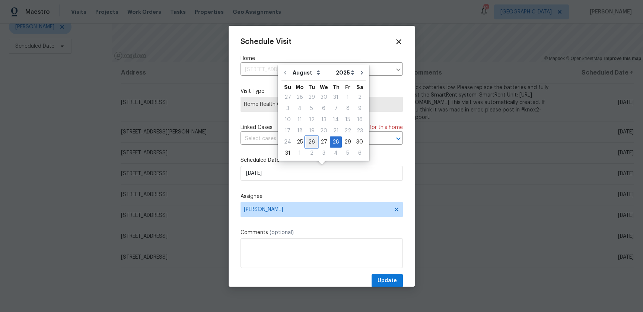
click at [306, 137] on div "26" at bounding box center [312, 142] width 12 height 10
type input "[DATE]"
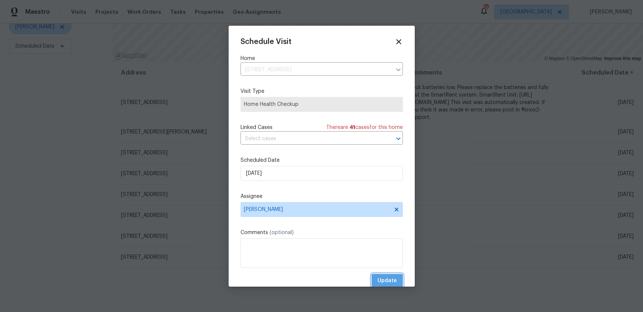
click at [398, 280] on button "Update" at bounding box center [387, 281] width 31 height 14
